Goal: Task Accomplishment & Management: Use online tool/utility

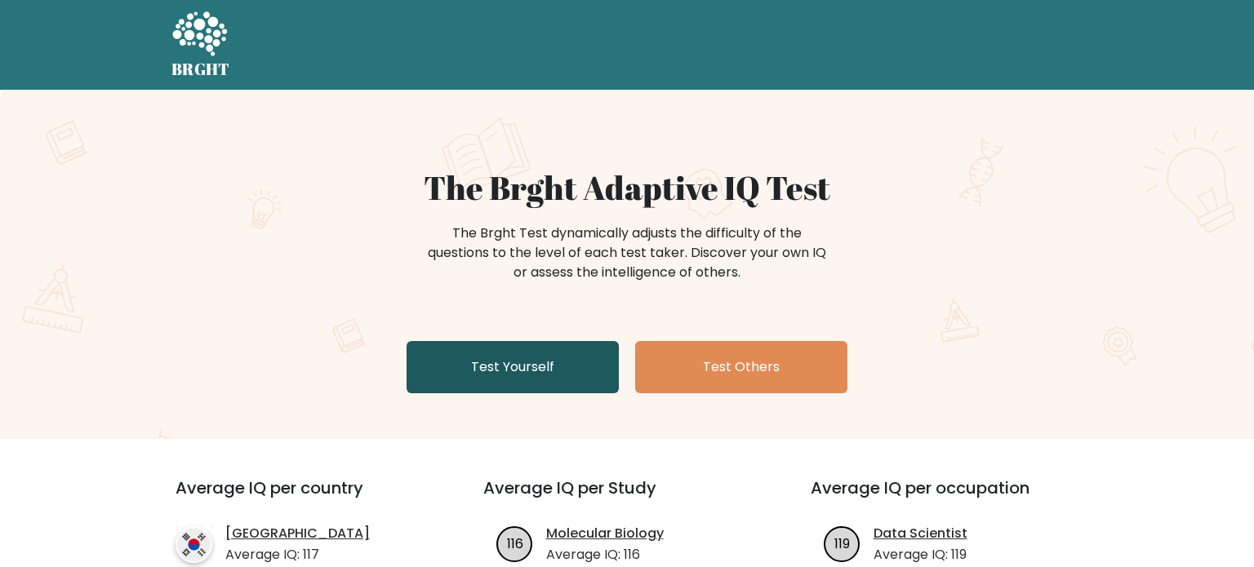
click at [523, 371] on link "Test Yourself" at bounding box center [513, 367] width 212 height 52
click at [511, 369] on link "Test Yourself" at bounding box center [513, 367] width 212 height 52
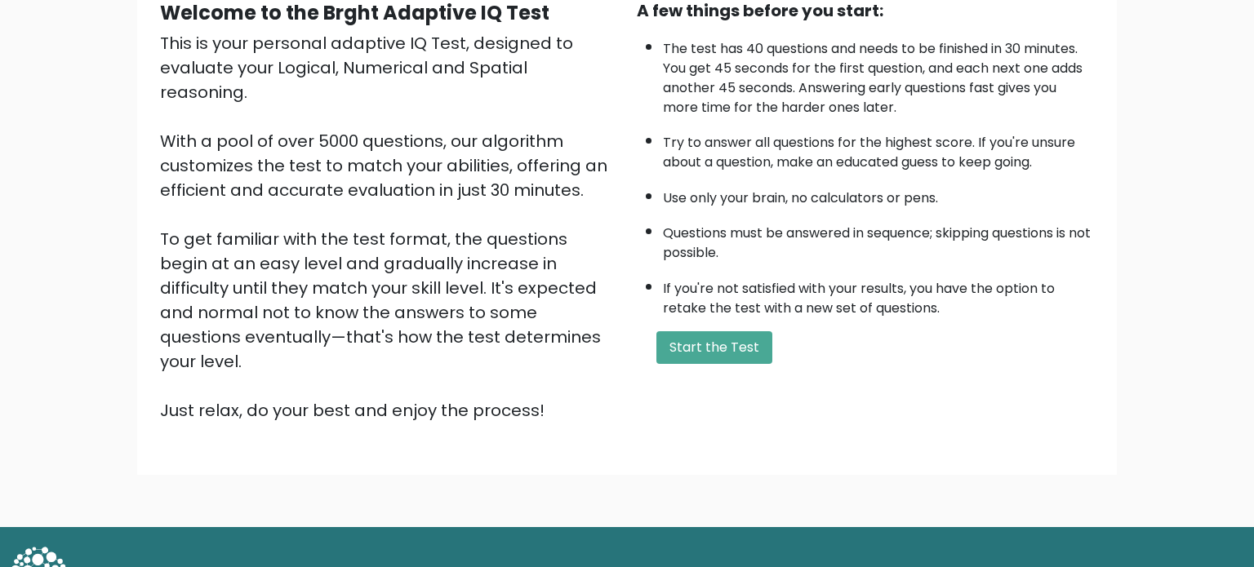
scroll to position [180, 0]
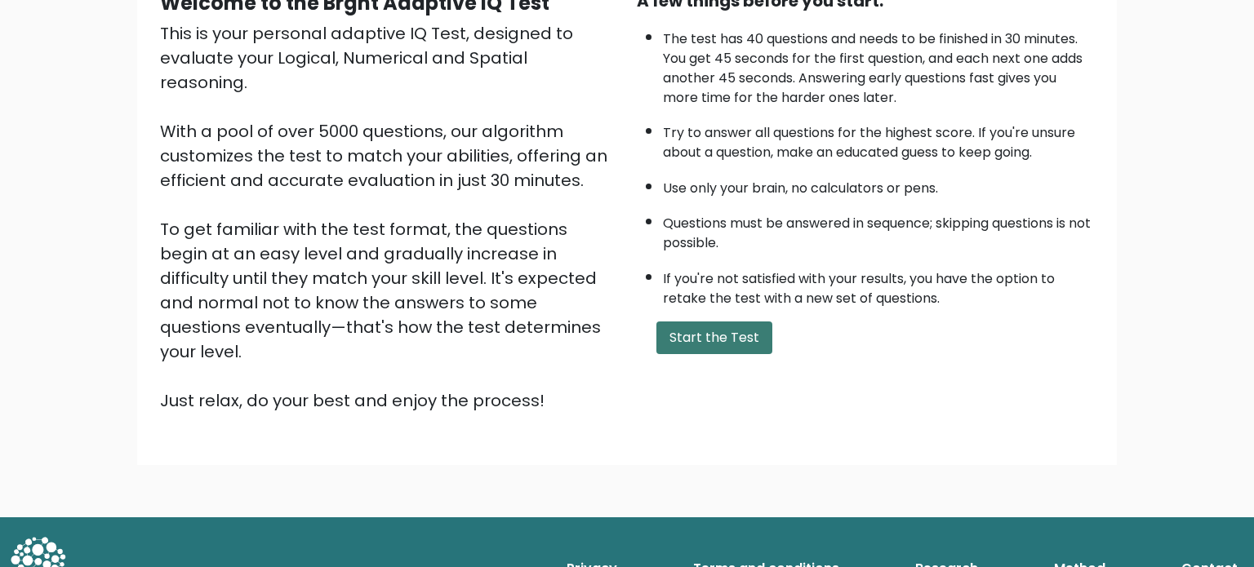
click at [724, 340] on button "Start the Test" at bounding box center [714, 338] width 116 height 33
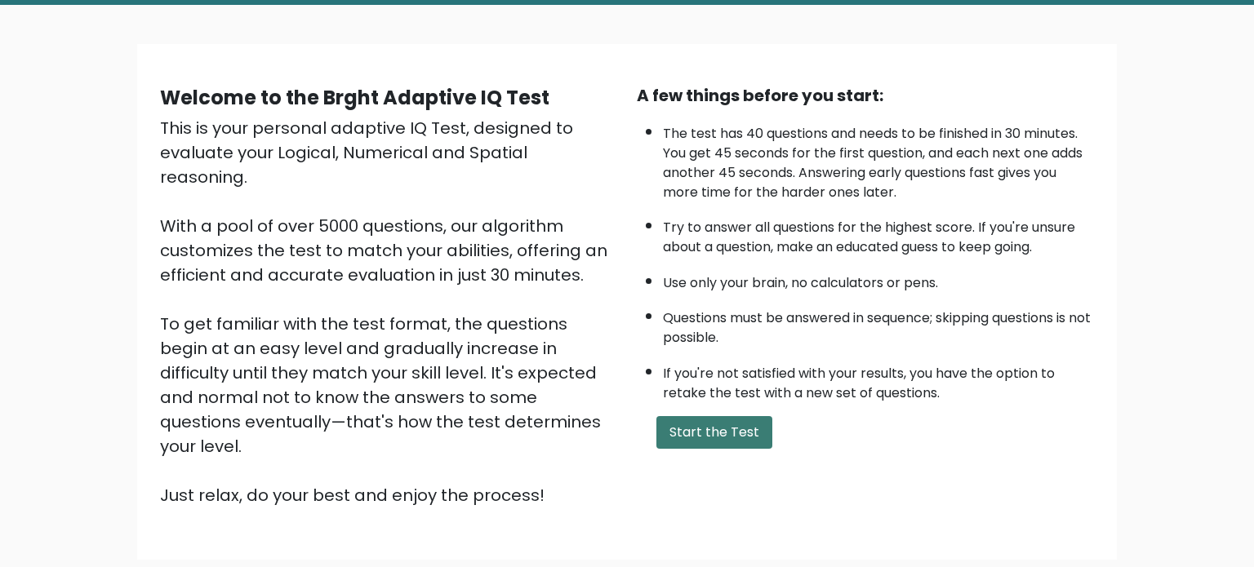
scroll to position [59, 0]
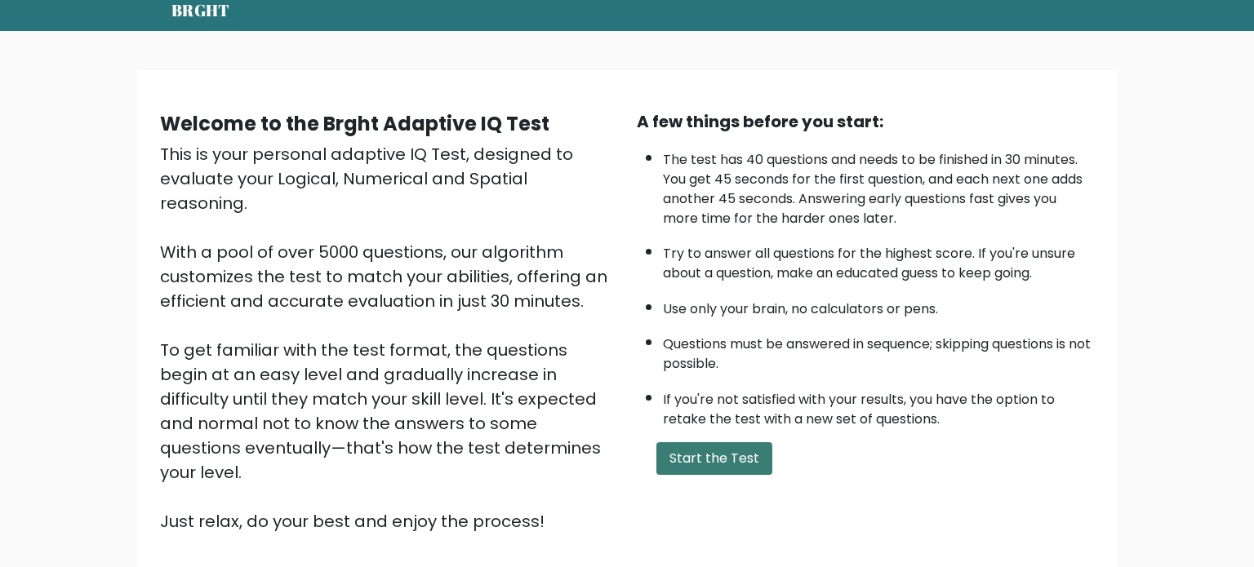
click at [714, 443] on button "Start the Test" at bounding box center [714, 459] width 116 height 33
